Goal: Transaction & Acquisition: Purchase product/service

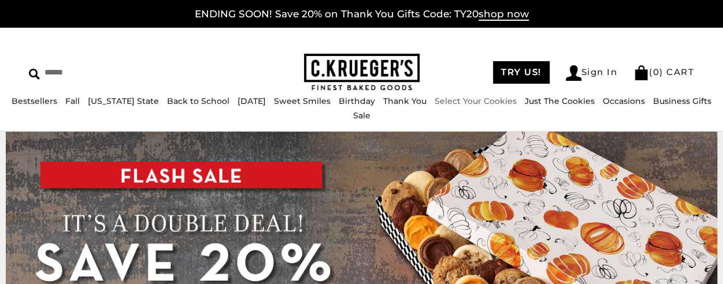
click at [466, 106] on link "Select Your Cookies" at bounding box center [475, 101] width 82 height 10
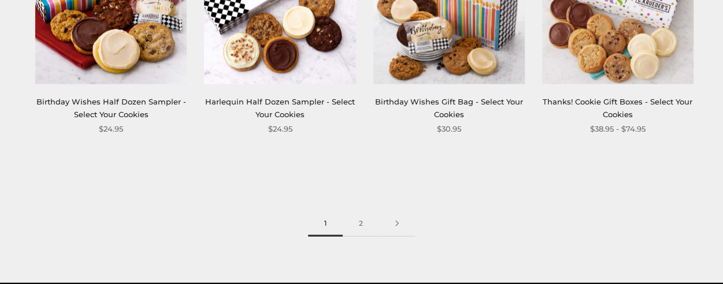
scroll to position [1502, 0]
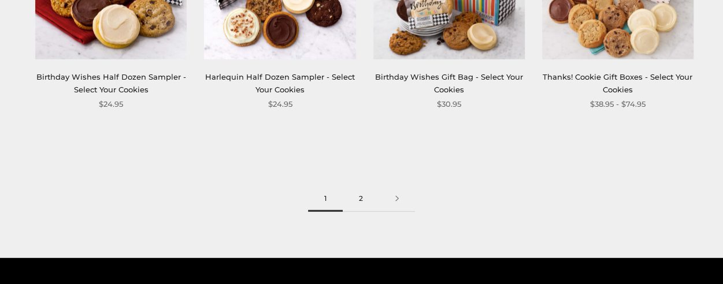
click at [362, 199] on link "2" at bounding box center [361, 199] width 36 height 26
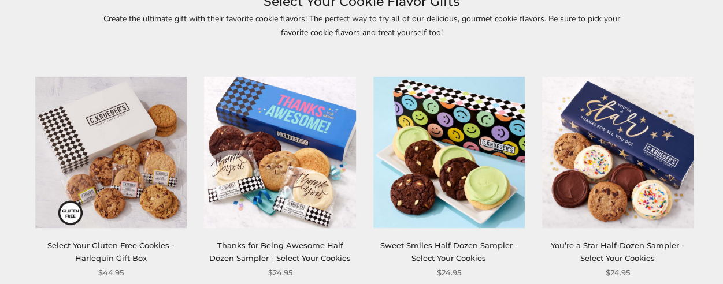
scroll to position [173, 0]
